Goal: Information Seeking & Learning: Learn about a topic

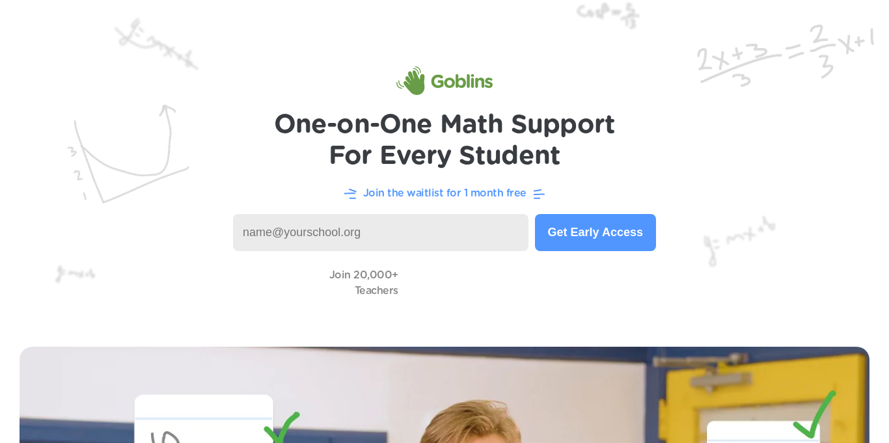
click at [468, 234] on input at bounding box center [380, 232] width 295 height 37
type input "[EMAIL_ADDRESS][DOMAIN_NAME]"
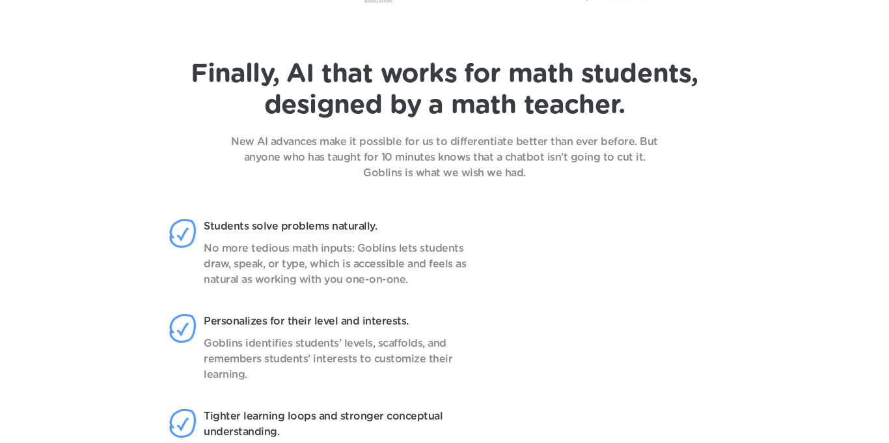
click at [457, 323] on p "Personalizes for their level and interests." at bounding box center [336, 322] width 265 height 16
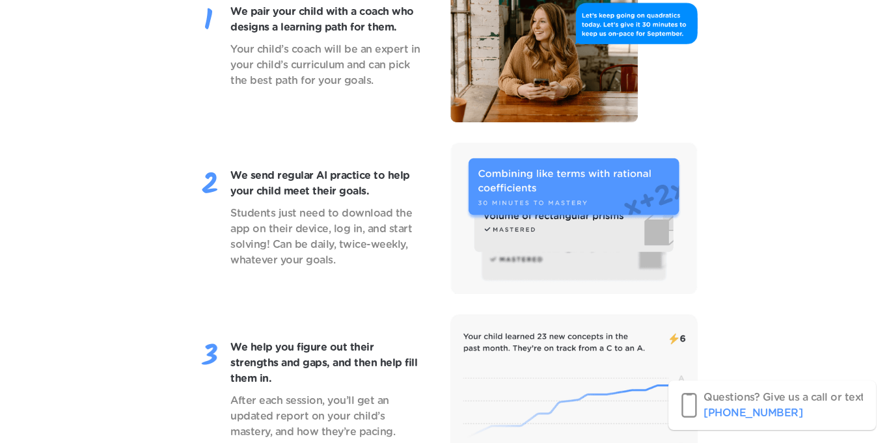
scroll to position [1117, 0]
